Goal: Information Seeking & Learning: Check status

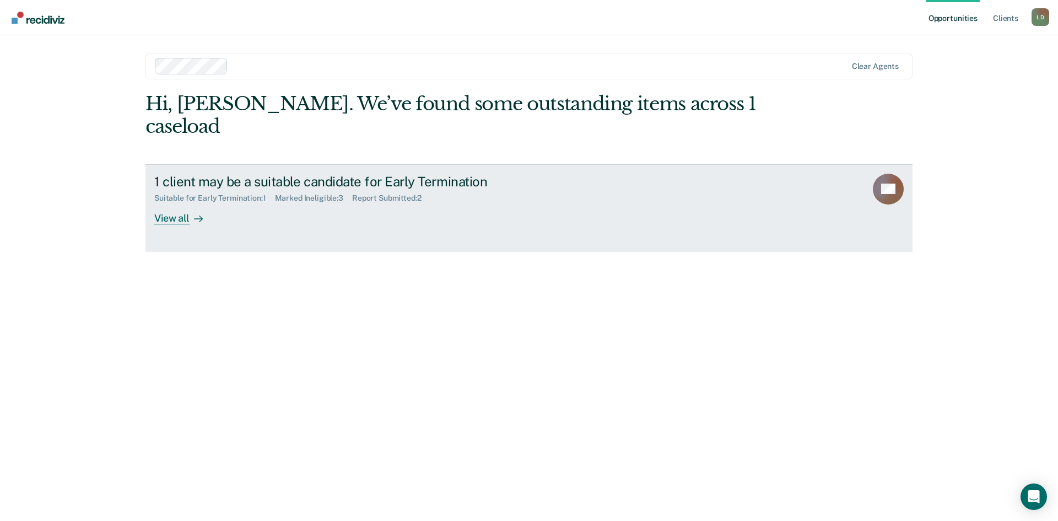
click at [186, 203] on div "View all" at bounding box center [185, 213] width 62 height 21
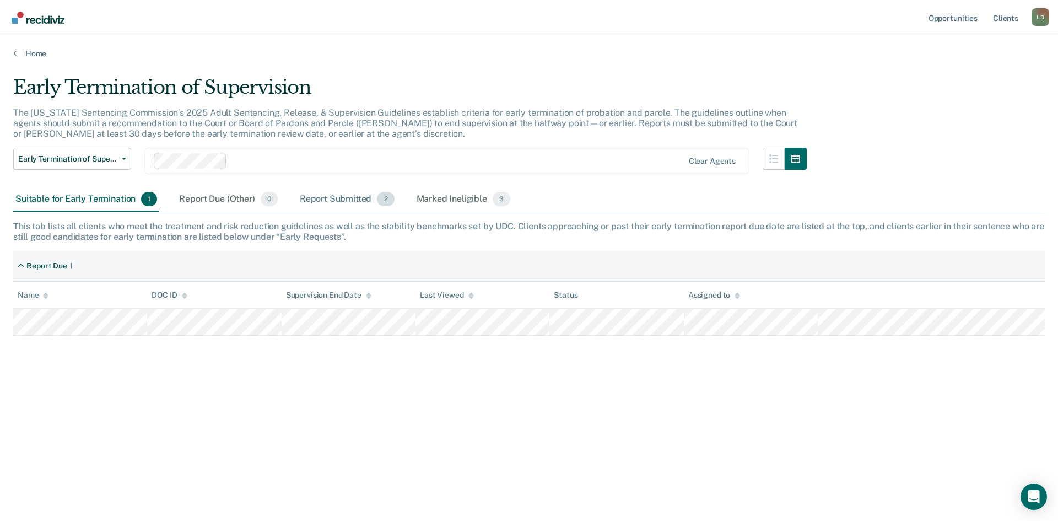
click at [342, 200] on div "Report Submitted 2" at bounding box center [347, 199] width 99 height 24
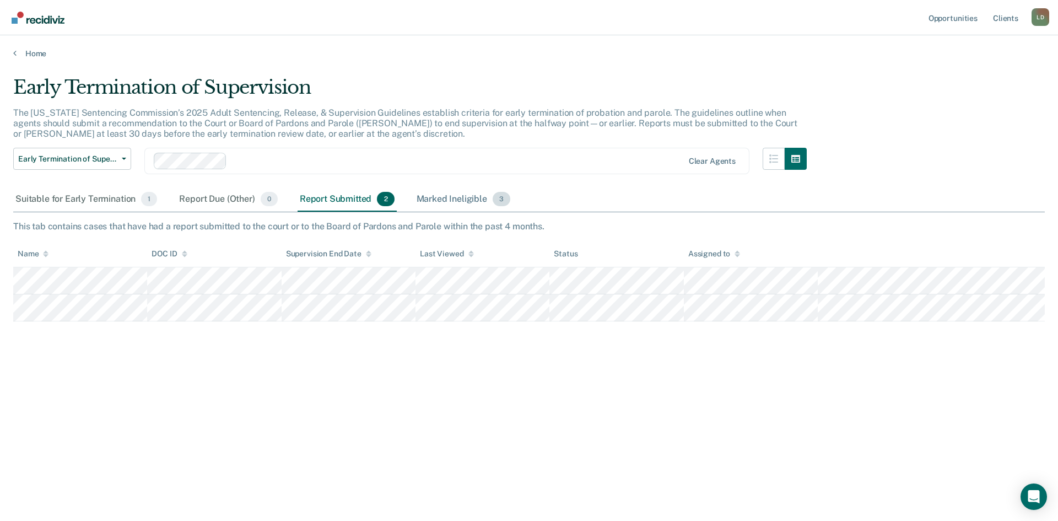
click at [453, 195] on div "Marked Ineligible 3" at bounding box center [464, 199] width 99 height 24
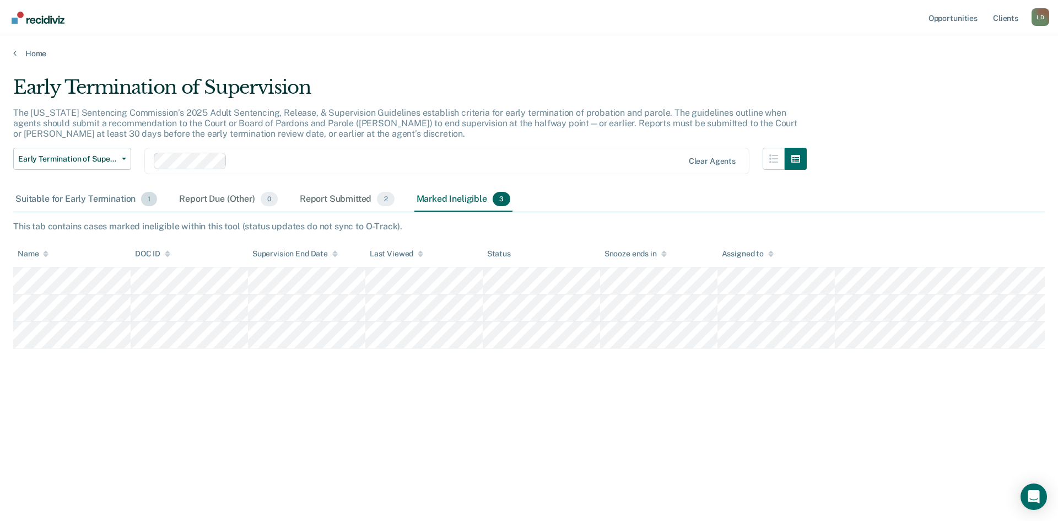
click at [65, 200] on div "Suitable for Early Termination 1" at bounding box center [86, 199] width 146 height 24
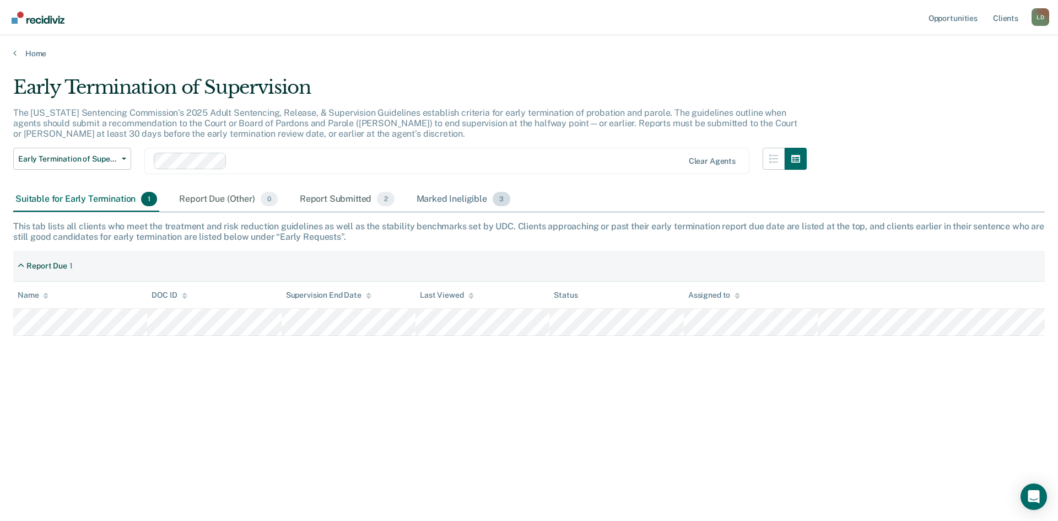
click at [451, 198] on div "Marked Ineligible 3" at bounding box center [464, 199] width 99 height 24
